Goal: Information Seeking & Learning: Learn about a topic

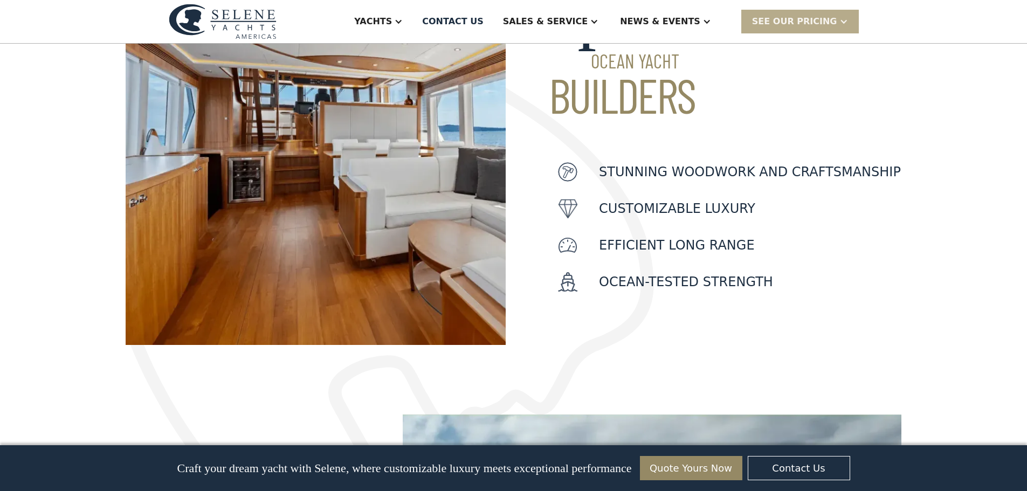
scroll to position [718, 0]
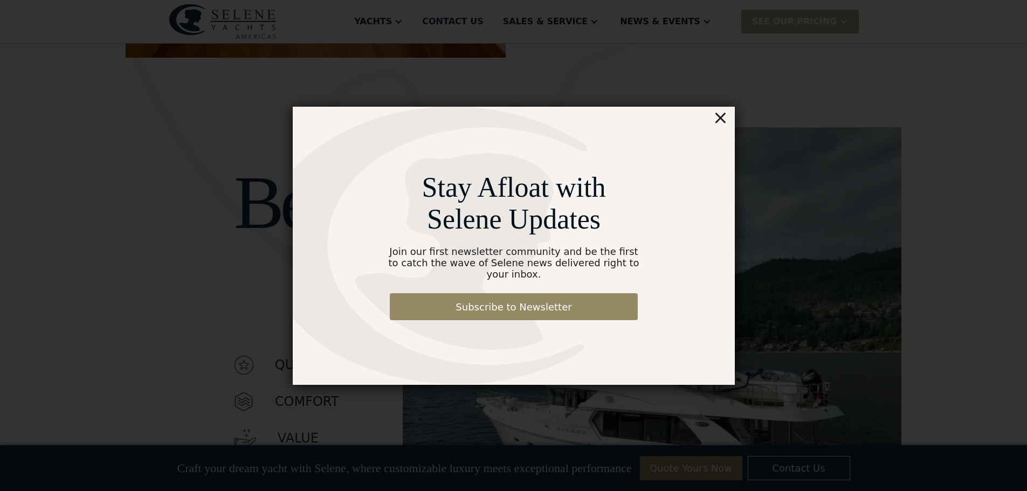
click at [723, 126] on div "×" at bounding box center [720, 118] width 16 height 22
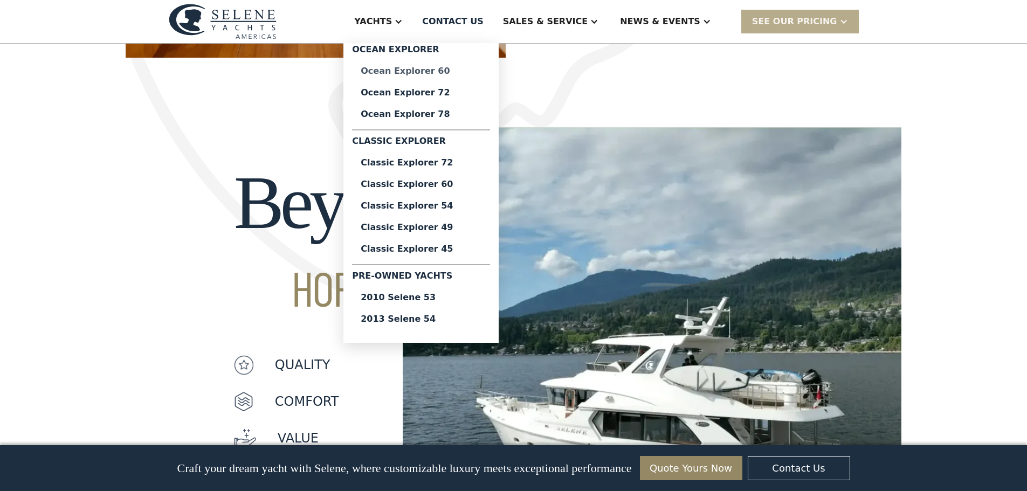
click at [447, 69] on div "Ocean Explorer 60" at bounding box center [421, 71] width 121 height 9
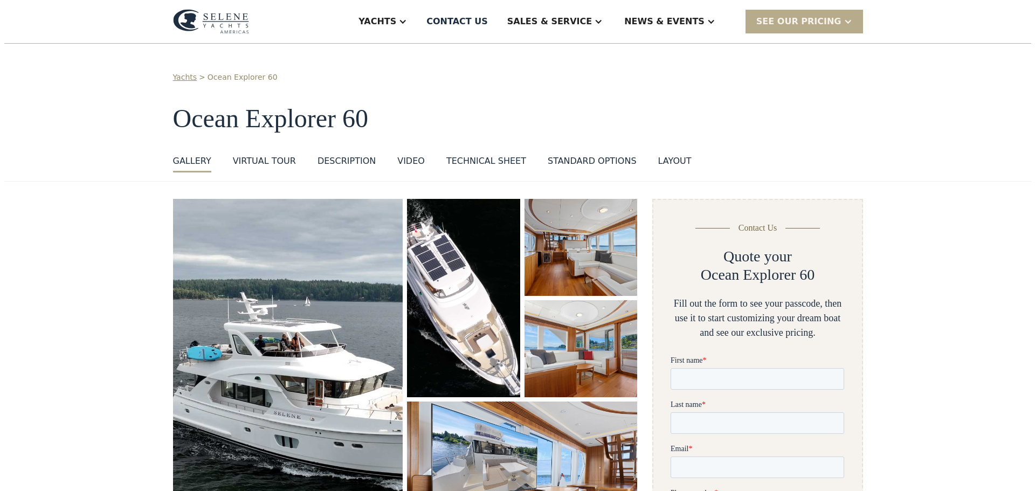
scroll to position [144, 0]
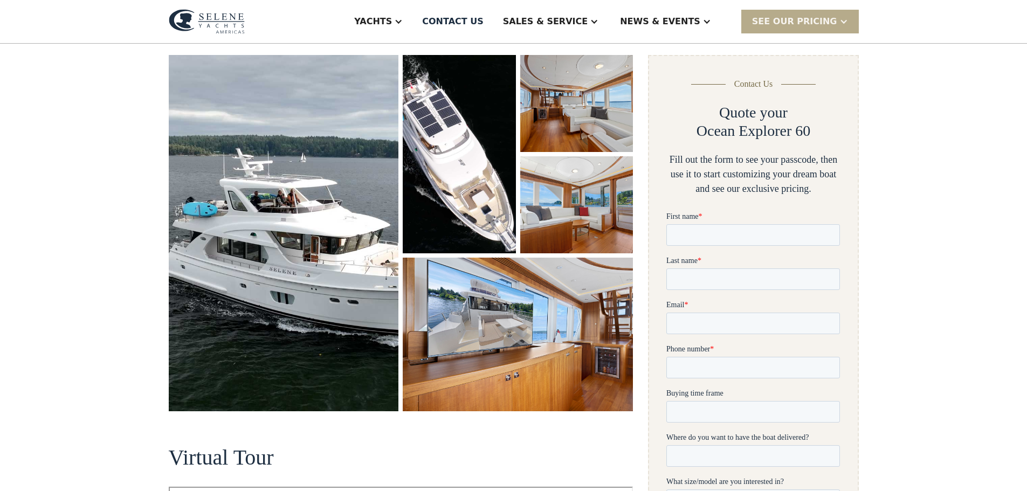
click at [313, 169] on img "open lightbox" at bounding box center [284, 233] width 230 height 356
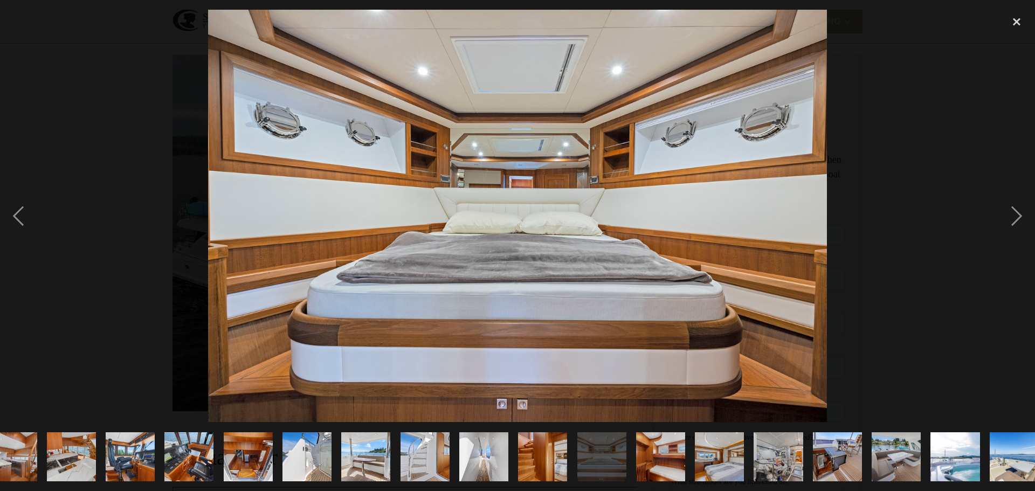
scroll to position [0, 448]
